Goal: Navigation & Orientation: Find specific page/section

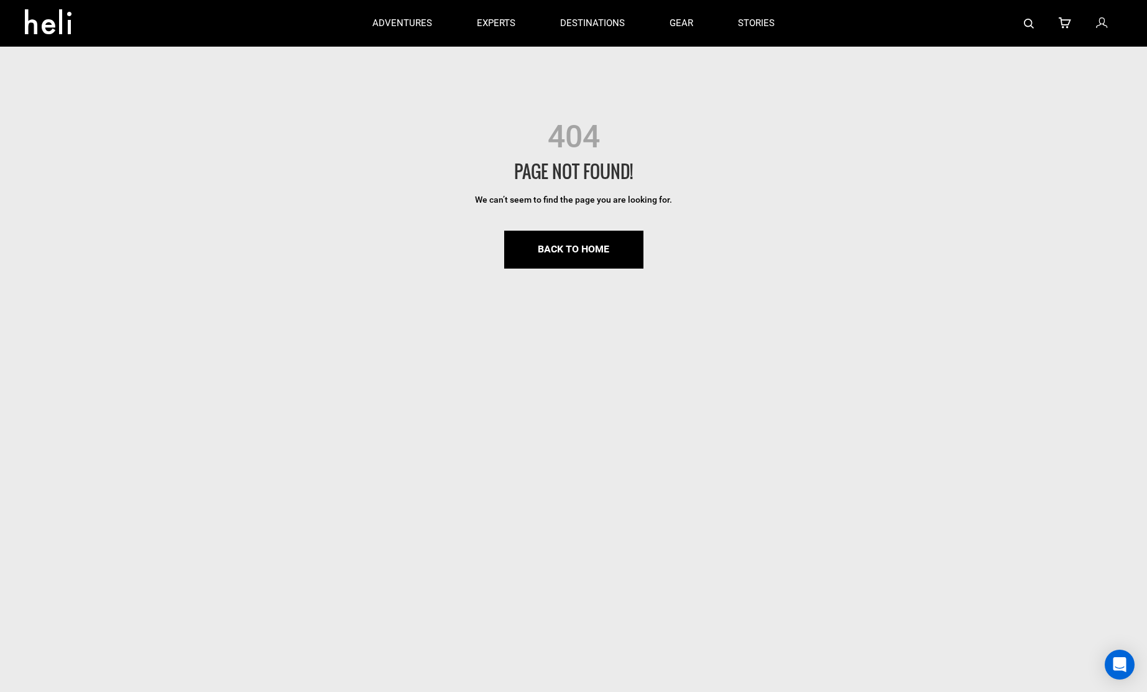
click at [37, 23] on icon at bounding box center [53, 18] width 56 height 20
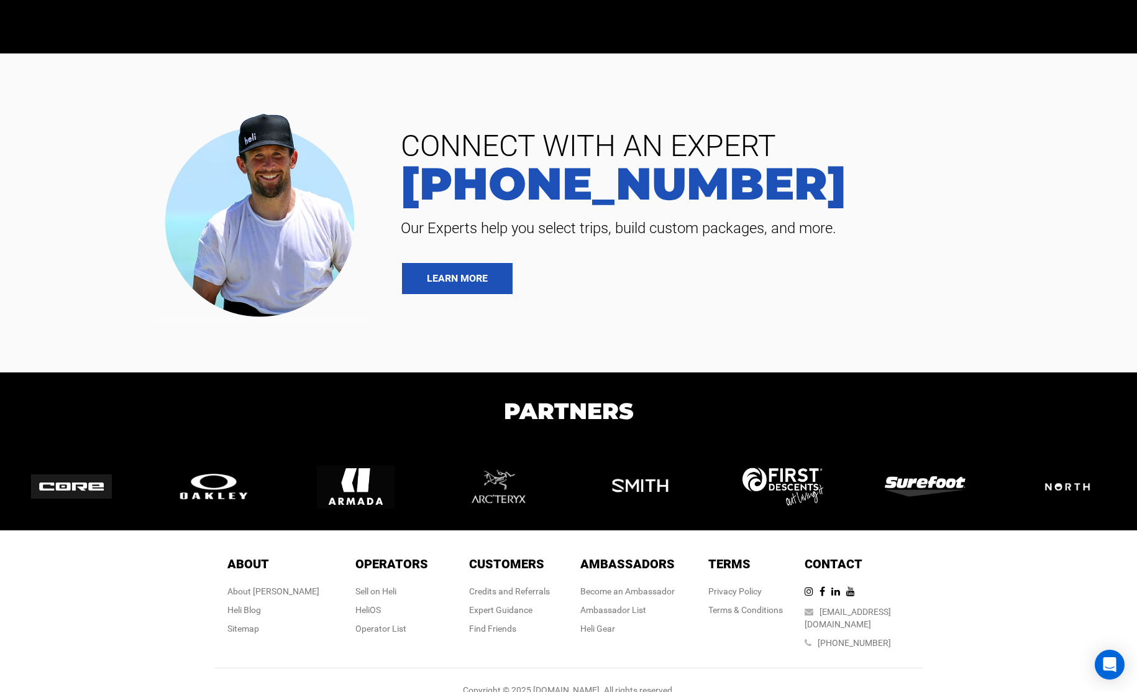
scroll to position [3059, 0]
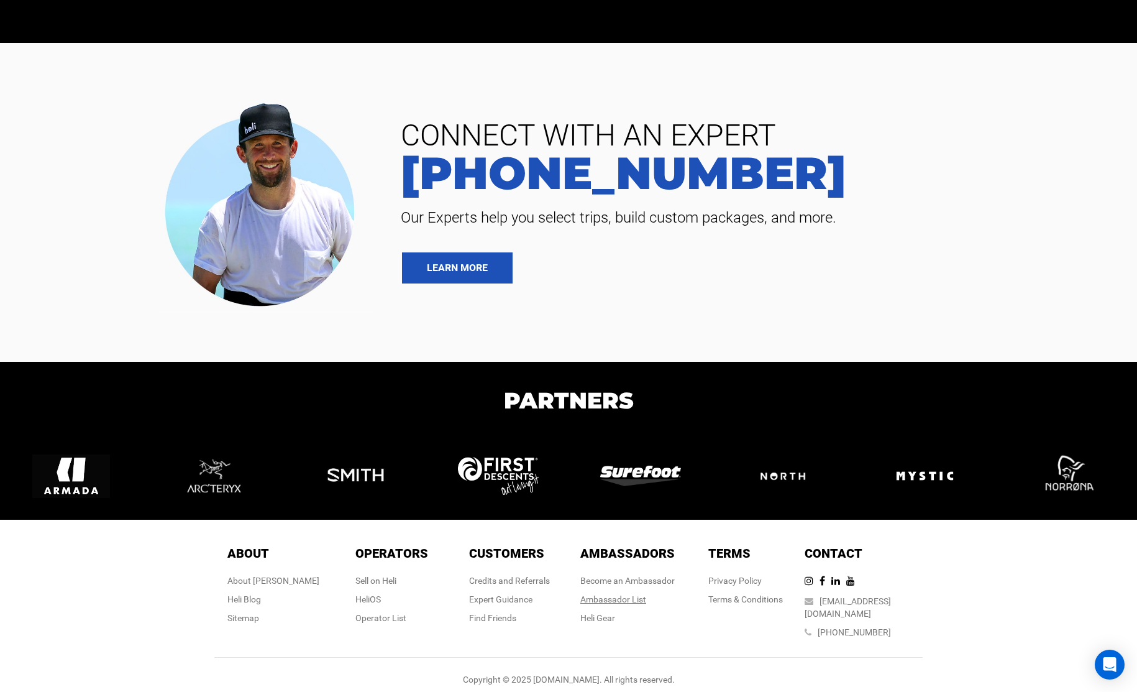
click at [608, 597] on div "Ambassador List" at bounding box center [628, 599] width 94 height 12
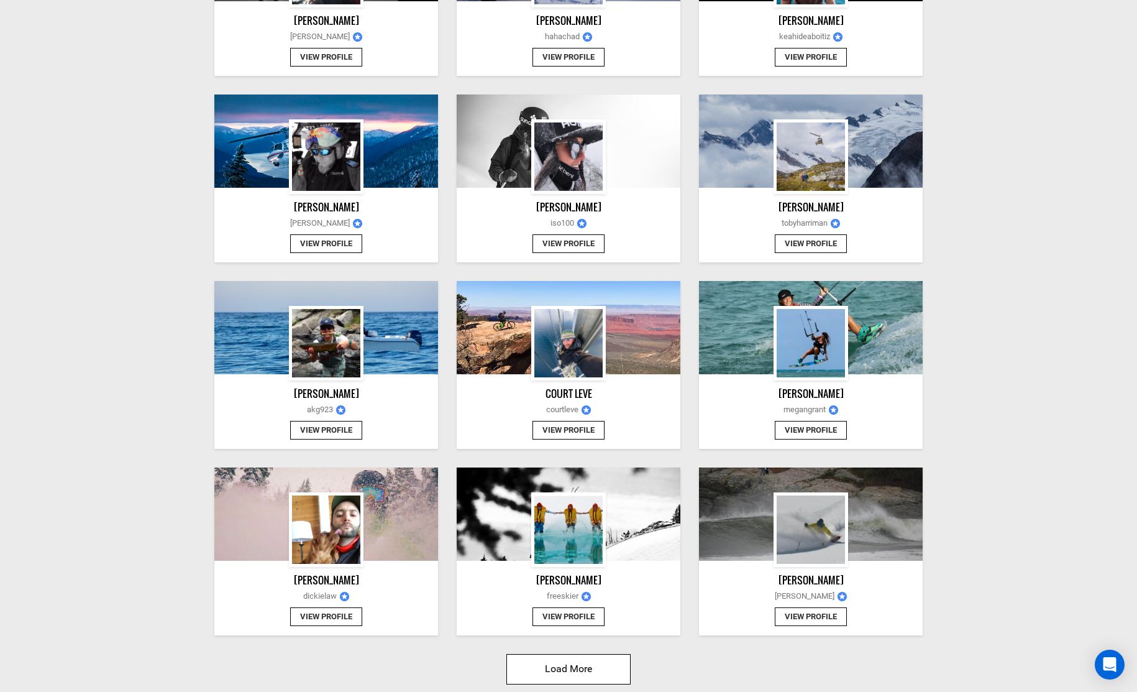
scroll to position [1077, 0]
